Goal: Information Seeking & Learning: Learn about a topic

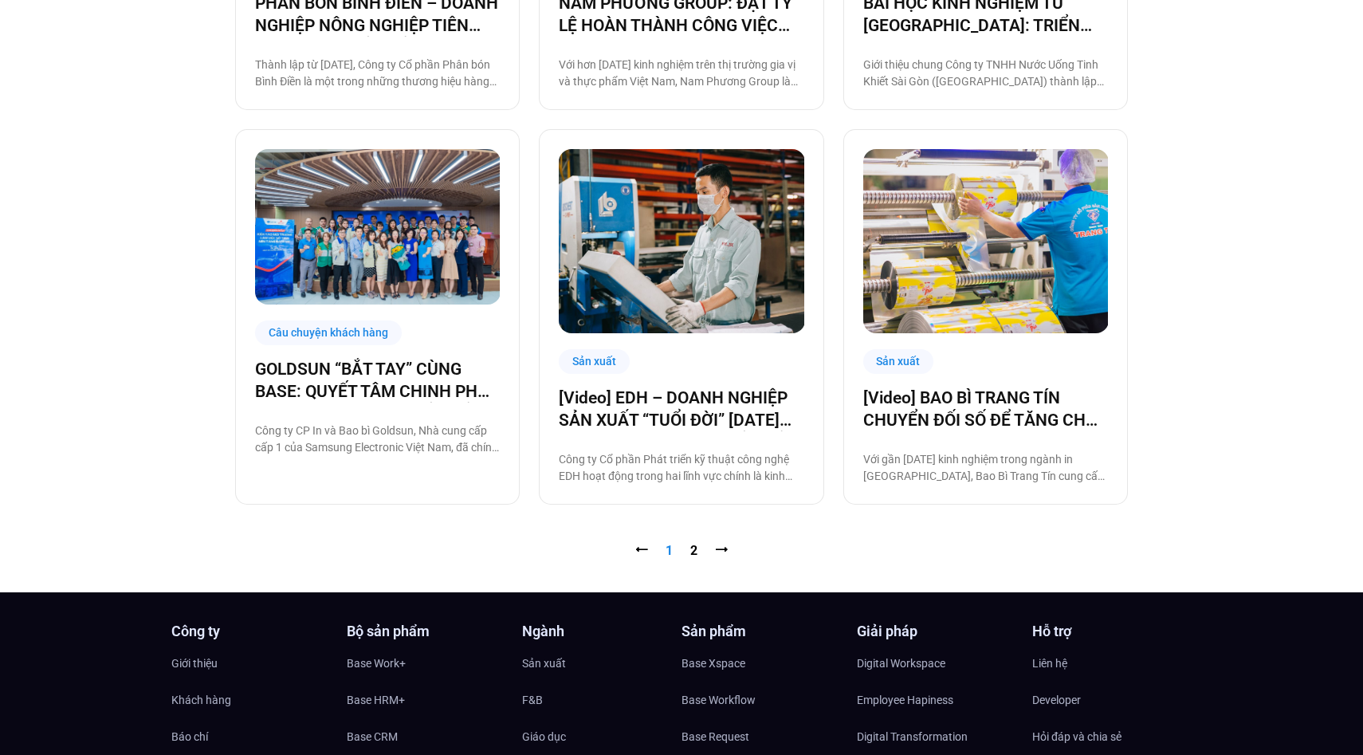
scroll to position [1717, 0]
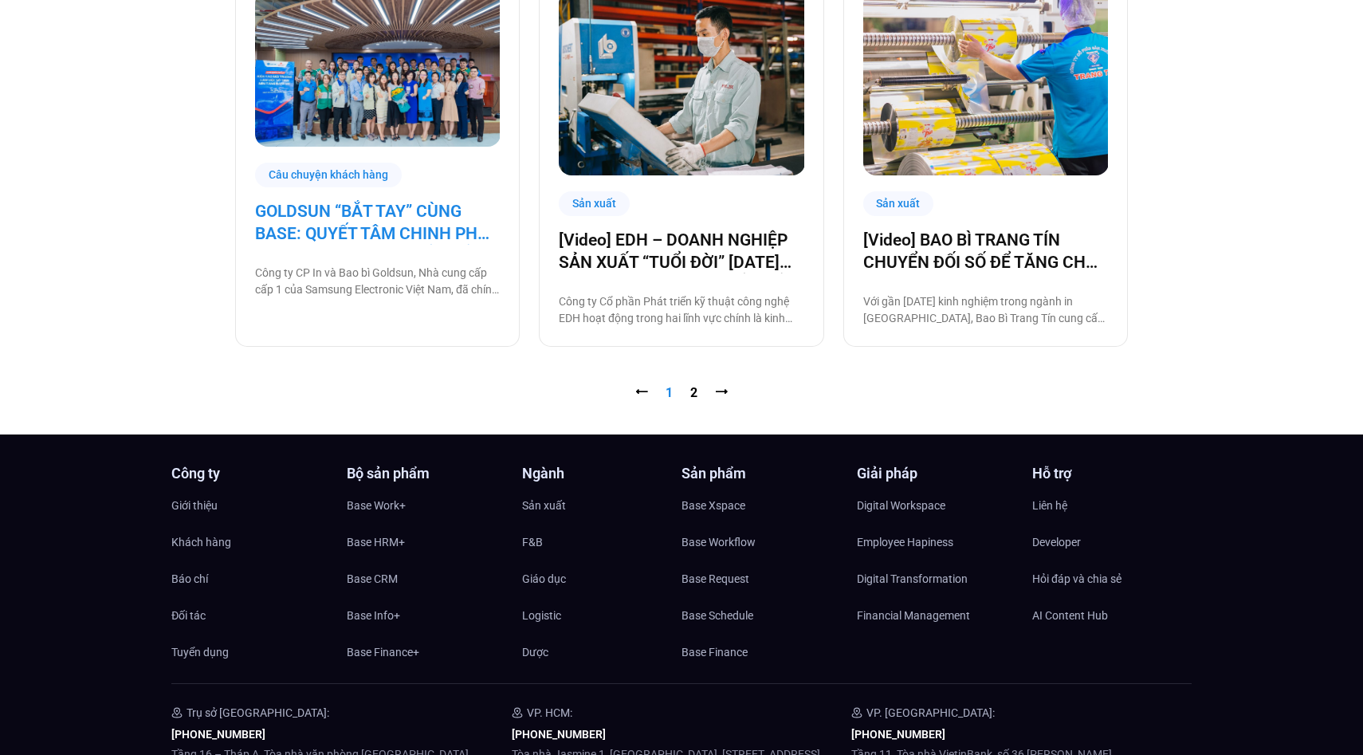
click at [398, 227] on link "GOLDSUN “BẮT TAY” CÙNG BASE: QUYẾT TÂM CHINH PHỤC CHẶNG ĐƯỜNG CHUYỂN ĐỔI SỐ TOÀ…" at bounding box center [377, 222] width 245 height 45
